Goal: Task Accomplishment & Management: Manage account settings

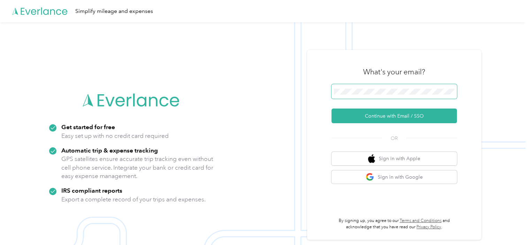
click at [363, 89] on span at bounding box center [393, 91] width 125 height 15
click at [388, 95] on span at bounding box center [393, 91] width 125 height 15
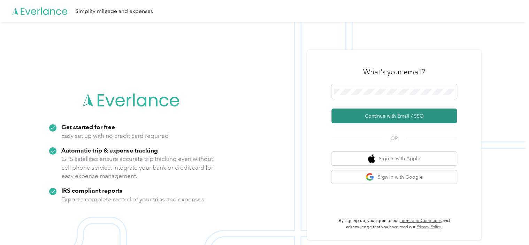
click at [375, 121] on button "Continue with Email / SSO" at bounding box center [393, 115] width 125 height 15
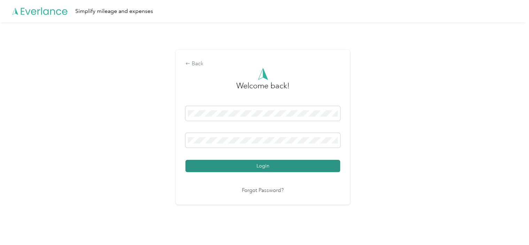
click at [280, 168] on button "Login" at bounding box center [262, 166] width 155 height 12
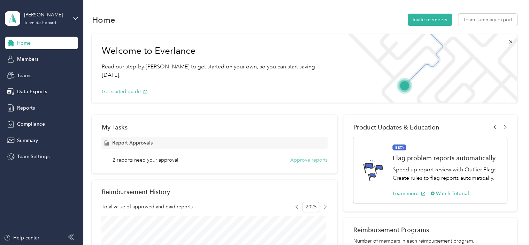
click at [304, 160] on button "Approve reports" at bounding box center [308, 159] width 37 height 7
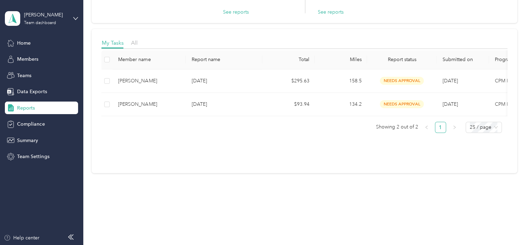
scroll to position [77, 0]
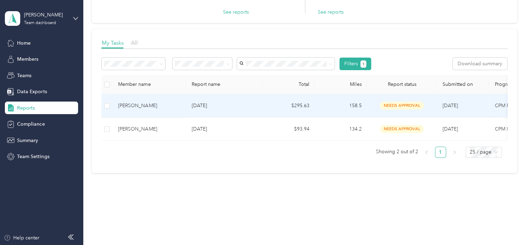
click at [246, 106] on td "[DATE]" at bounding box center [224, 105] width 77 height 23
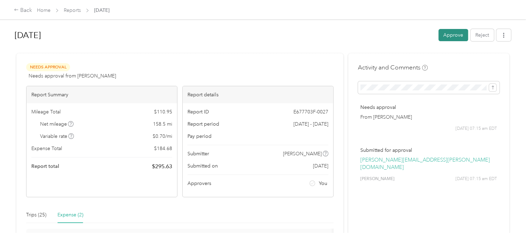
click at [460, 39] on button "Approve" at bounding box center [453, 35] width 30 height 12
